Goal: Entertainment & Leisure: Consume media (video, audio)

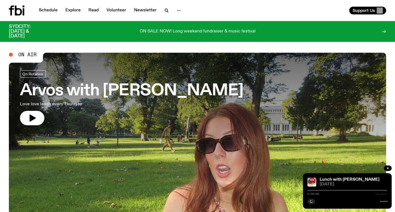
click at [141, 87] on h3 "Arvos with [PERSON_NAME]" at bounding box center [132, 91] width 224 height 16
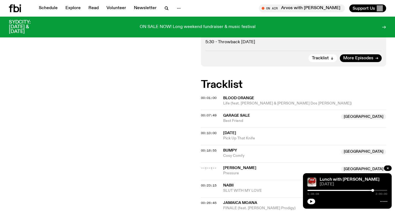
scroll to position [132, 0]
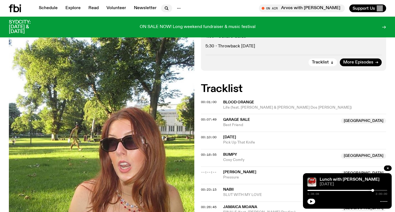
click at [163, 9] on icon "button" at bounding box center [166, 8] width 7 height 7
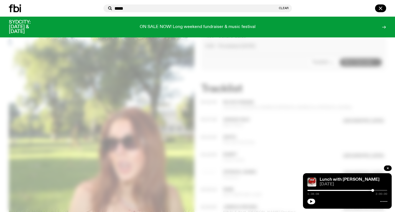
type input "******"
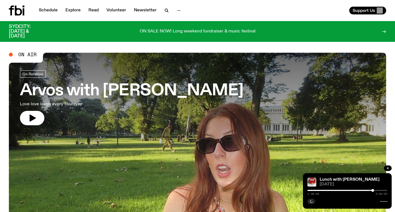
click at [188, 95] on h3 "Arvos with [PERSON_NAME]" at bounding box center [132, 91] width 224 height 16
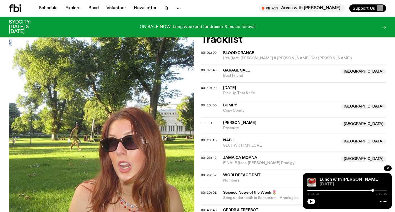
scroll to position [181, 0]
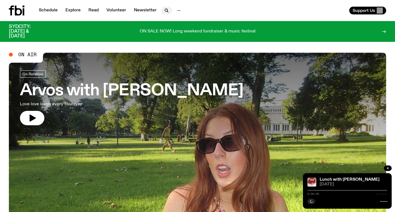
click at [163, 10] on icon "button" at bounding box center [166, 10] width 7 height 7
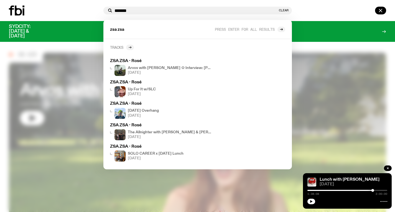
type input "*******"
click at [127, 48] on div at bounding box center [130, 48] width 8 height 6
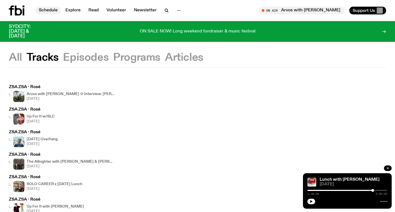
click at [43, 11] on link "Schedule" at bounding box center [48, 11] width 26 height 8
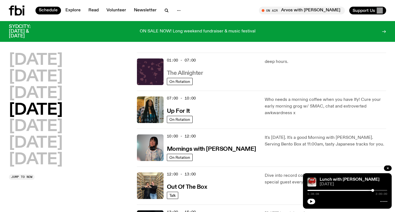
click at [177, 73] on h3 "The Allnighter" at bounding box center [185, 73] width 36 height 6
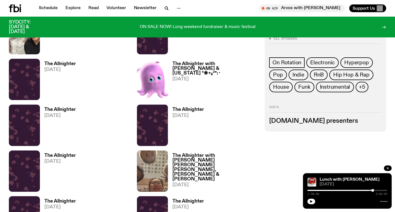
scroll to position [294, 0]
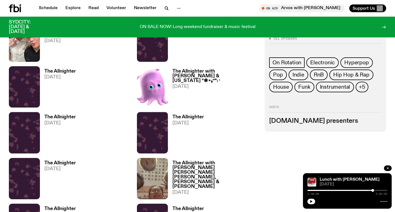
click at [194, 69] on h3 "The Allnighter with [PERSON_NAME] & [US_STATE] °❀⋆.ೃ࿔*:･" at bounding box center [215, 76] width 86 height 14
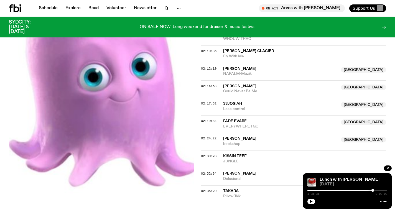
scroll to position [667, 0]
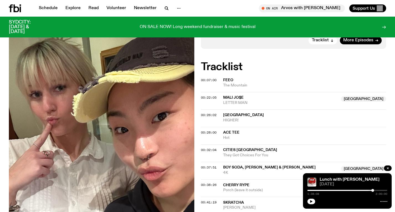
scroll to position [175, 0]
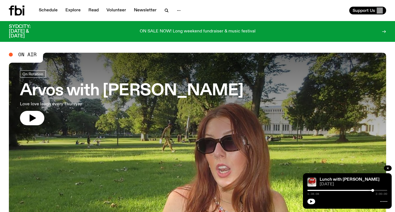
click at [183, 99] on h3 "Arvos with [PERSON_NAME]" at bounding box center [132, 91] width 224 height 16
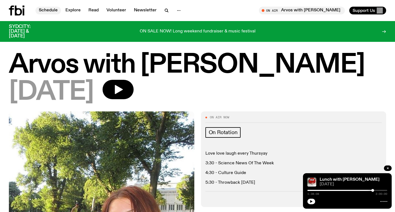
click at [48, 9] on link "Schedule" at bounding box center [48, 11] width 26 height 8
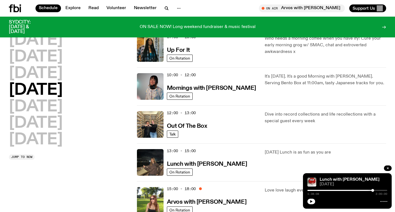
scroll to position [57, 0]
click at [184, 127] on h3 "Out Of The Box" at bounding box center [187, 126] width 40 height 6
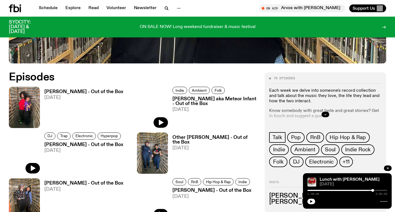
scroll to position [240, 0]
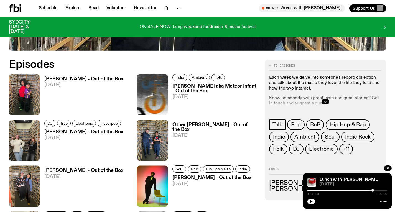
click at [73, 79] on h3 "[PERSON_NAME] - Out of the Box" at bounding box center [83, 79] width 79 height 5
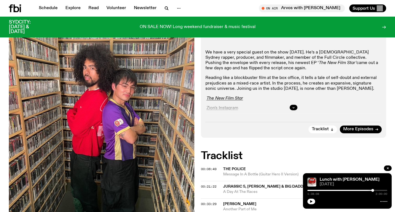
scroll to position [130, 0]
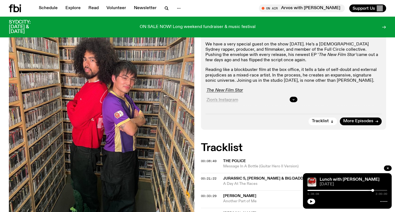
click at [291, 91] on div at bounding box center [293, 100] width 177 height 18
click at [291, 97] on button "button" at bounding box center [294, 100] width 8 height 6
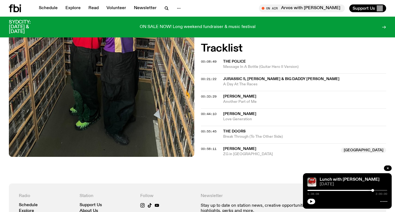
scroll to position [273, 0]
